Goal: Task Accomplishment & Management: Use online tool/utility

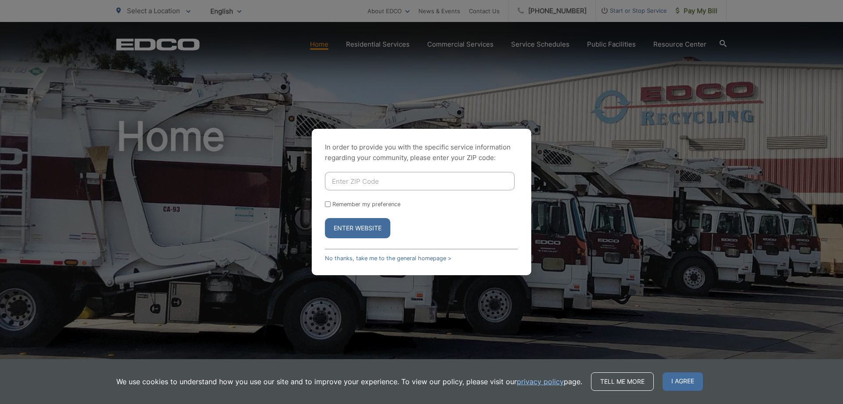
click at [422, 183] on input "Enter ZIP Code" at bounding box center [420, 181] width 190 height 18
type input "92069"
click at [358, 230] on button "Enter Website" at bounding box center [357, 228] width 65 height 20
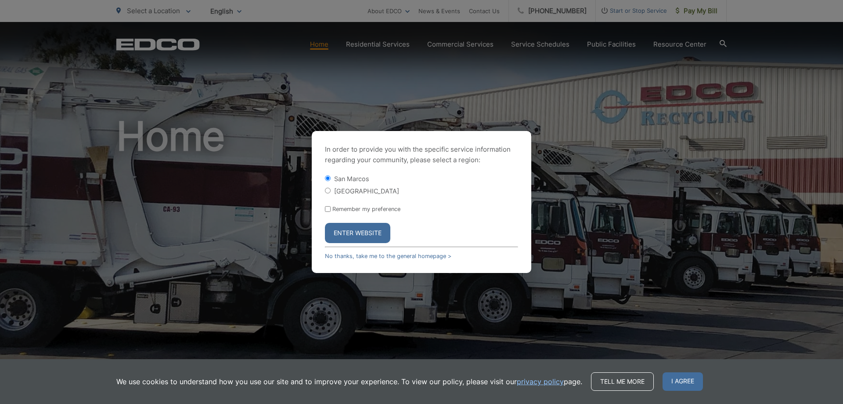
click at [365, 235] on button "Enter Website" at bounding box center [357, 233] width 65 height 20
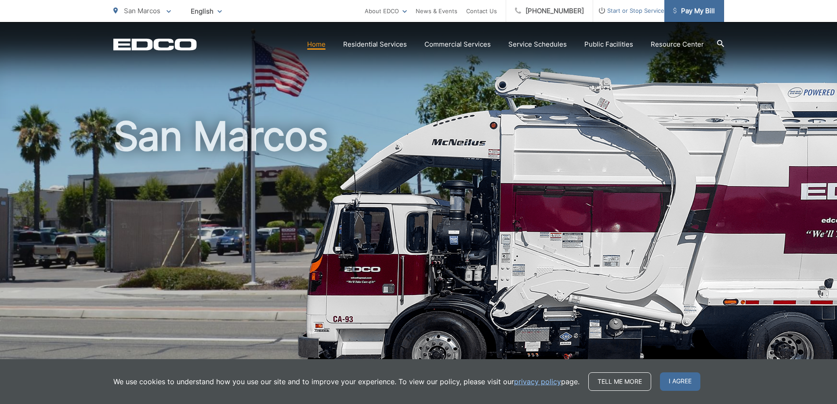
click at [693, 13] on span "Pay My Bill" at bounding box center [694, 11] width 42 height 11
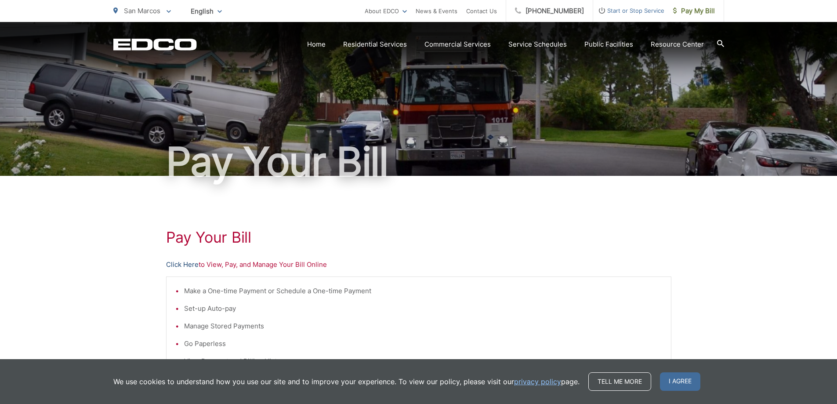
click at [178, 264] on link "Click Here" at bounding box center [182, 264] width 32 height 11
